Goal: Task Accomplishment & Management: Use online tool/utility

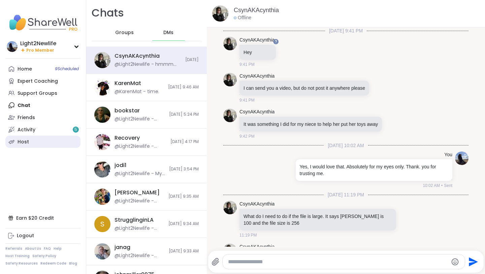
click at [30, 142] on link "Host" at bounding box center [42, 141] width 75 height 12
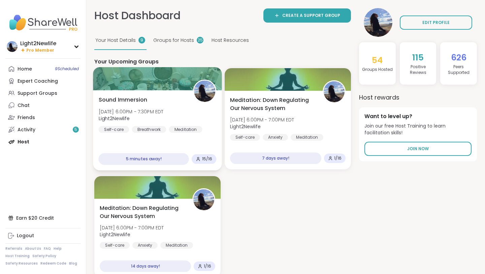
click at [178, 119] on div "Sound Immersion [DATE] 6:00PM - 7:30PM EDT Light2Newlife Self-care Breathwork M…" at bounding box center [158, 114] width 118 height 37
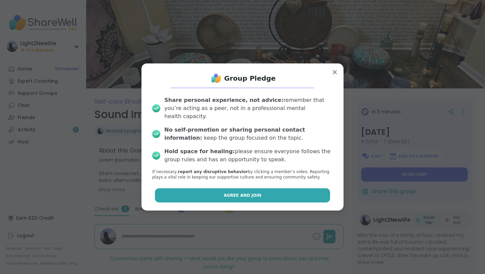
click at [300, 189] on button "Agree and Join" at bounding box center [243, 195] width 176 height 14
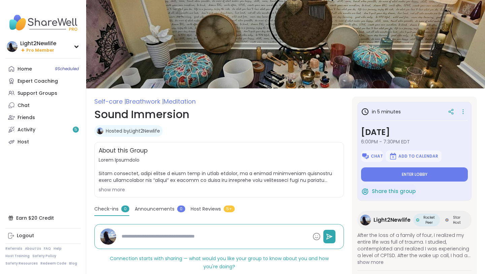
type textarea "*"
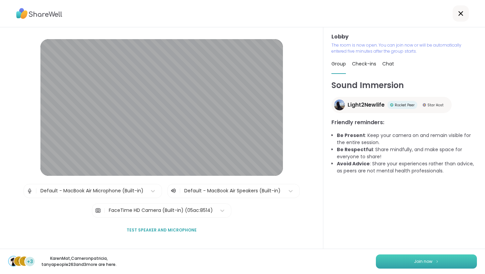
click at [413, 258] on button "Join now" at bounding box center [426, 261] width 101 height 14
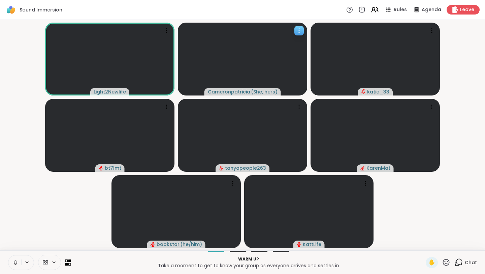
click at [300, 31] on icon at bounding box center [299, 30] width 7 height 7
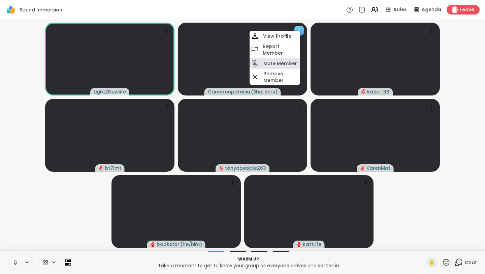
click at [283, 63] on h4 "Mute Member" at bounding box center [281, 63] width 34 height 7
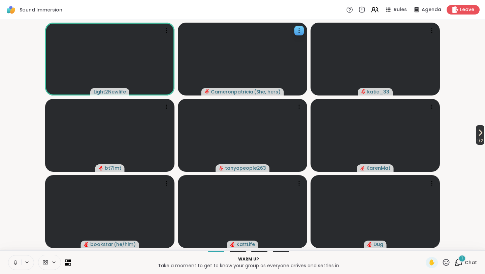
click at [483, 136] on span "1 / 2" at bounding box center [480, 140] width 8 height 8
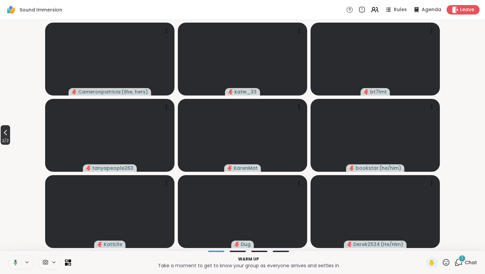
click at [6, 133] on icon at bounding box center [5, 132] width 3 height 5
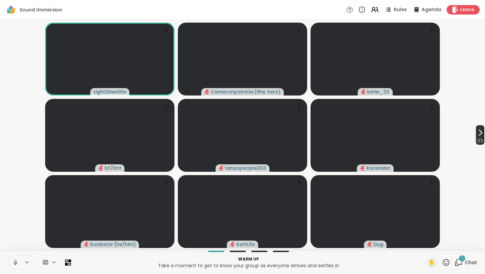
click at [481, 131] on icon at bounding box center [481, 132] width 8 height 8
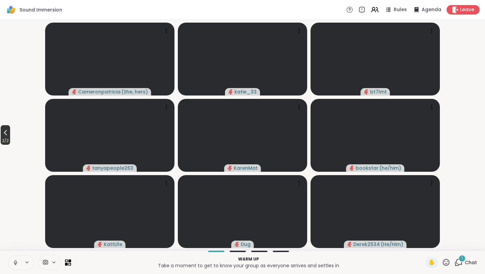
click at [7, 135] on icon at bounding box center [5, 132] width 8 height 8
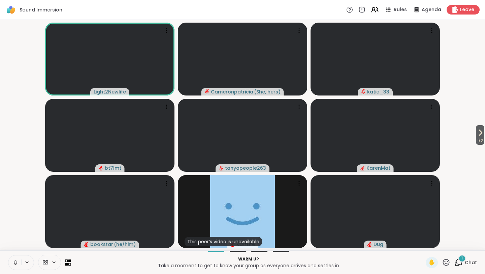
click at [468, 257] on div "1 Chat" at bounding box center [466, 262] width 23 height 11
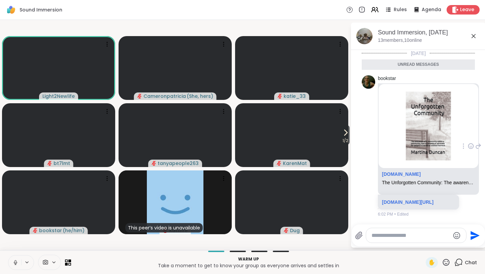
scroll to position [13, 0]
click at [475, 37] on icon at bounding box center [474, 36] width 4 height 4
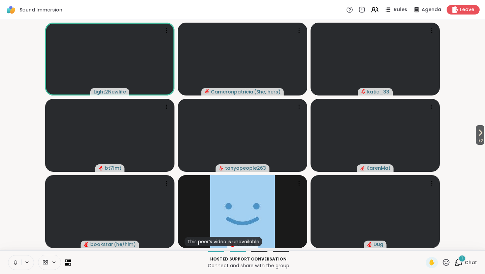
click at [404, 11] on span "Rules" at bounding box center [401, 9] width 14 height 7
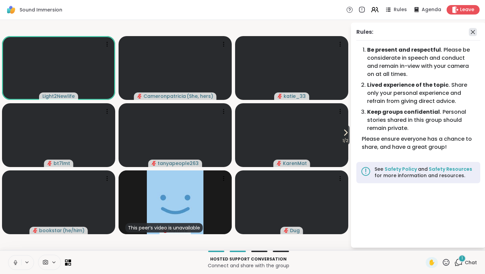
click at [474, 33] on icon at bounding box center [473, 32] width 8 height 8
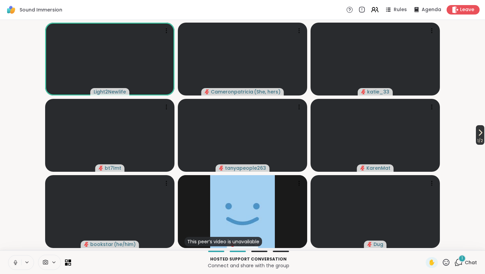
click at [480, 140] on span "1 / 2" at bounding box center [480, 140] width 8 height 8
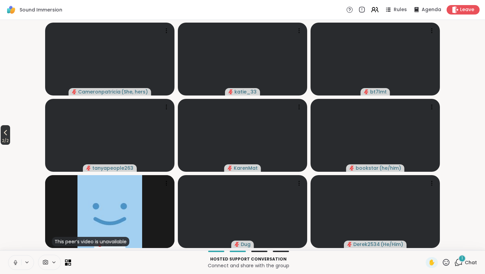
click at [4, 133] on icon at bounding box center [5, 132] width 8 height 8
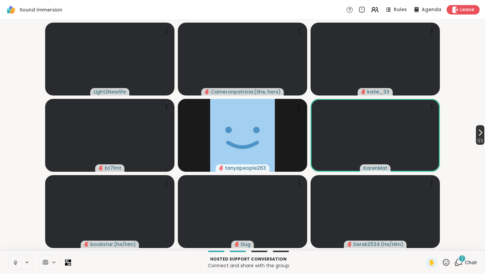
click at [479, 132] on icon at bounding box center [481, 132] width 8 height 8
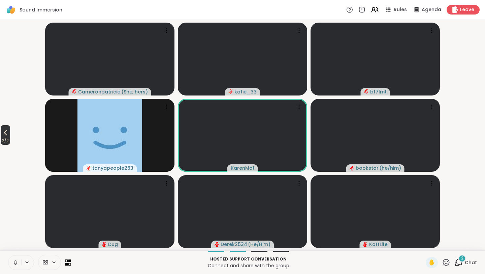
click at [6, 133] on icon at bounding box center [5, 132] width 3 height 5
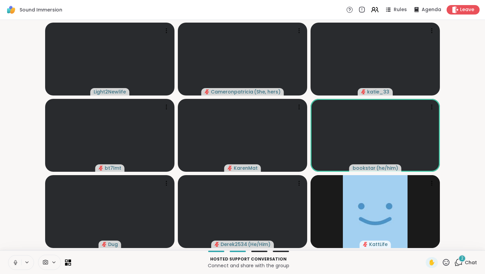
click at [469, 261] on span "Chat" at bounding box center [471, 262] width 12 height 7
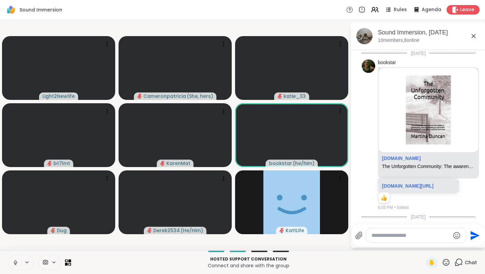
scroll to position [176, 0]
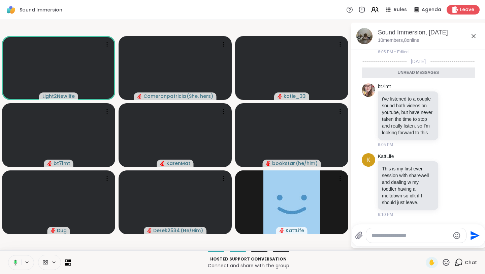
click at [473, 36] on icon at bounding box center [474, 36] width 8 height 8
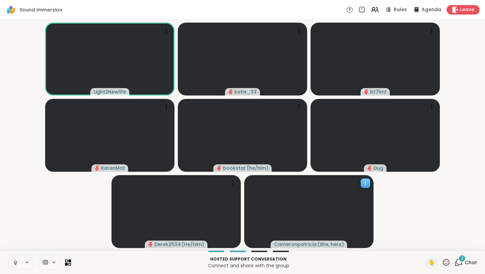
click at [368, 185] on icon at bounding box center [365, 183] width 7 height 7
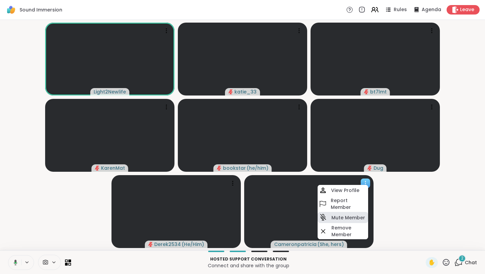
click at [348, 218] on h4 "Mute Member" at bounding box center [349, 217] width 34 height 7
